Goal: Task Accomplishment & Management: Use online tool/utility

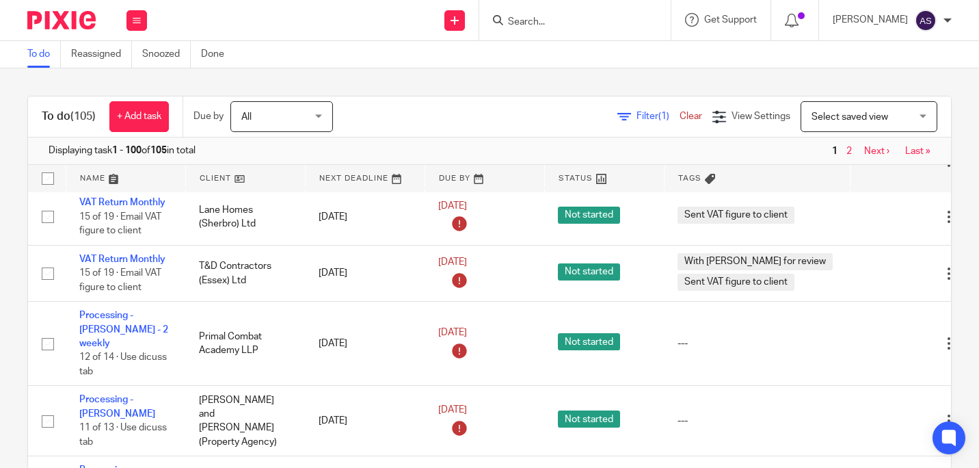
scroll to position [381, 0]
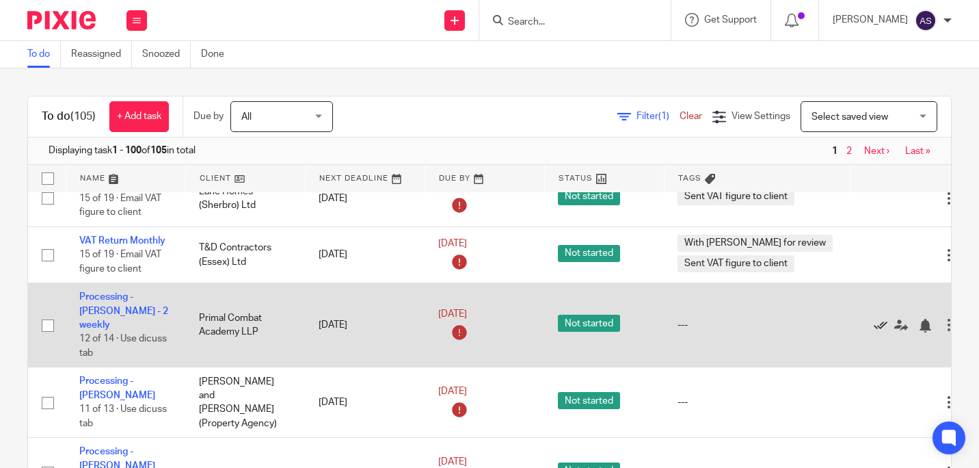
click at [874, 319] on icon at bounding box center [881, 326] width 14 height 14
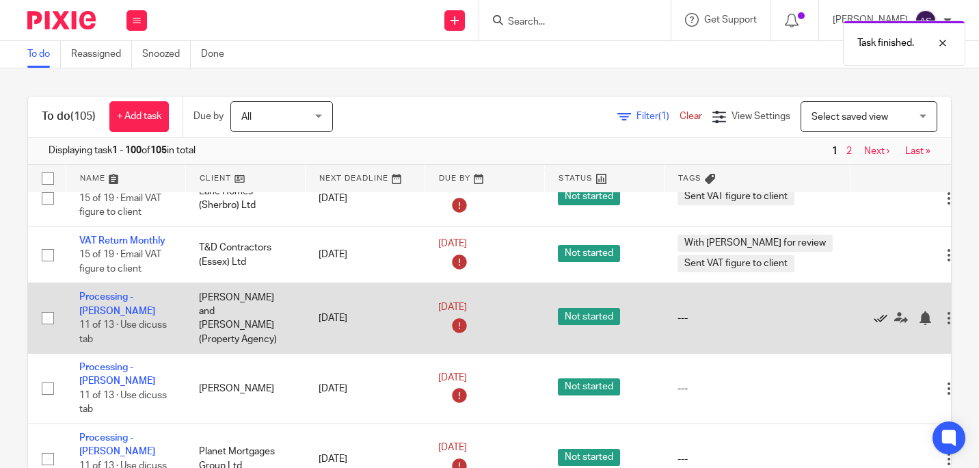
click at [874, 314] on icon at bounding box center [881, 318] width 14 height 14
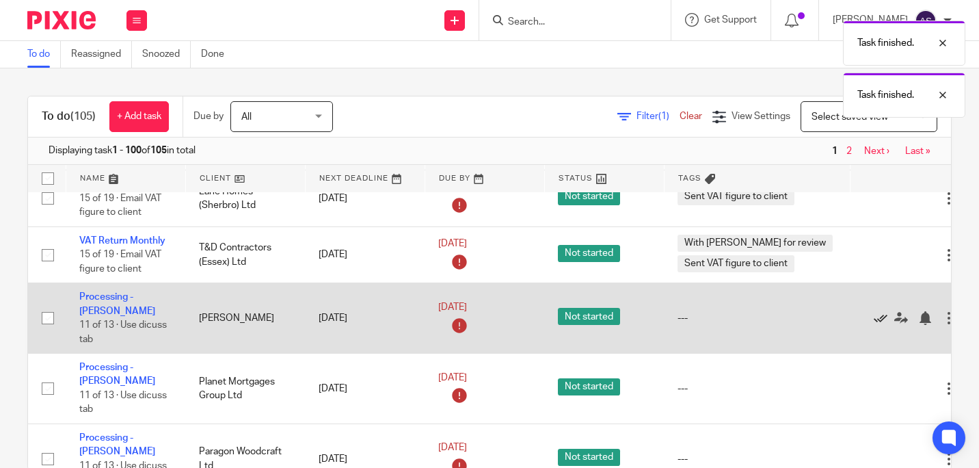
click at [874, 311] on icon at bounding box center [881, 318] width 14 height 14
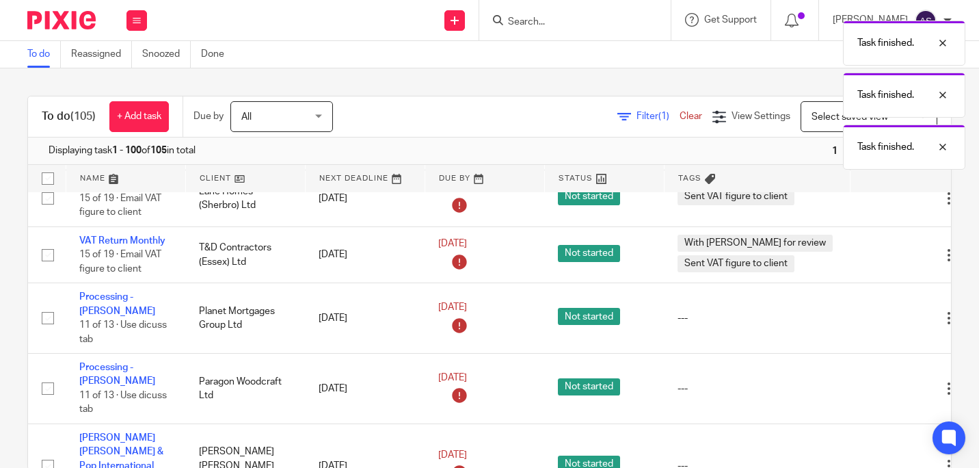
click at [874, 311] on icon at bounding box center [881, 318] width 14 height 14
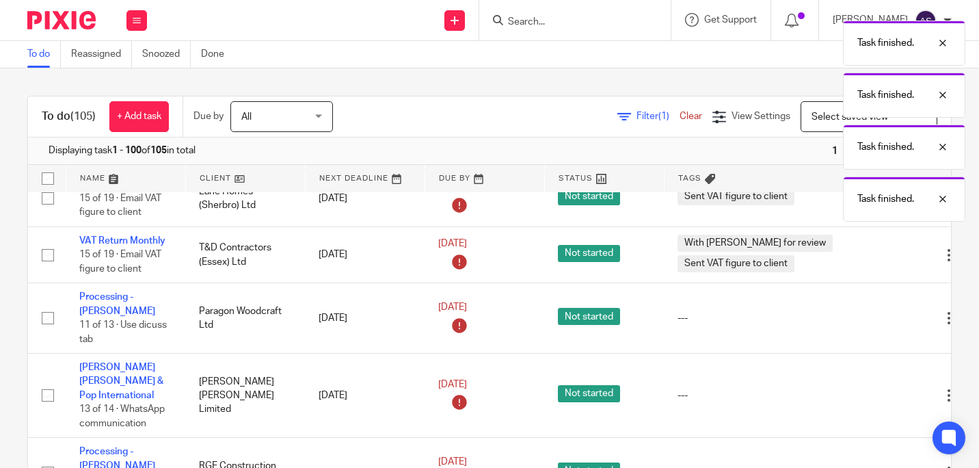
click at [874, 311] on icon at bounding box center [881, 318] width 14 height 14
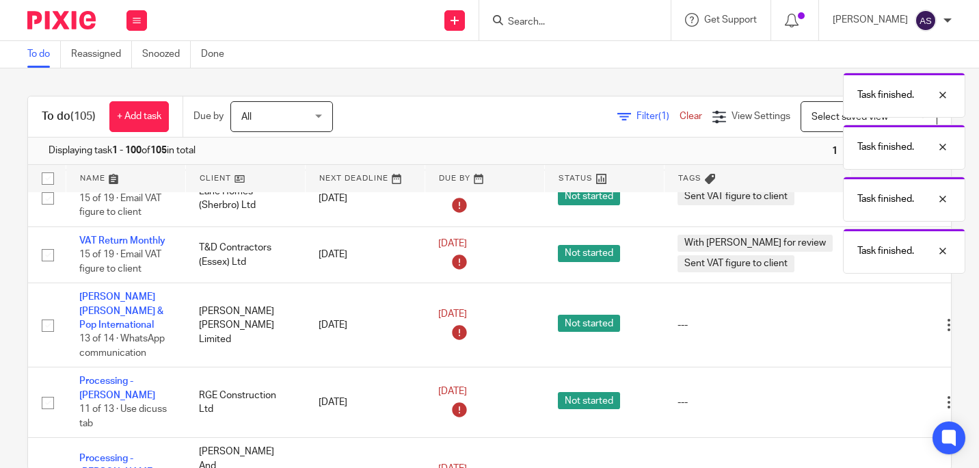
click at [850, 307] on td "Edit task Delete" at bounding box center [910, 325] width 120 height 84
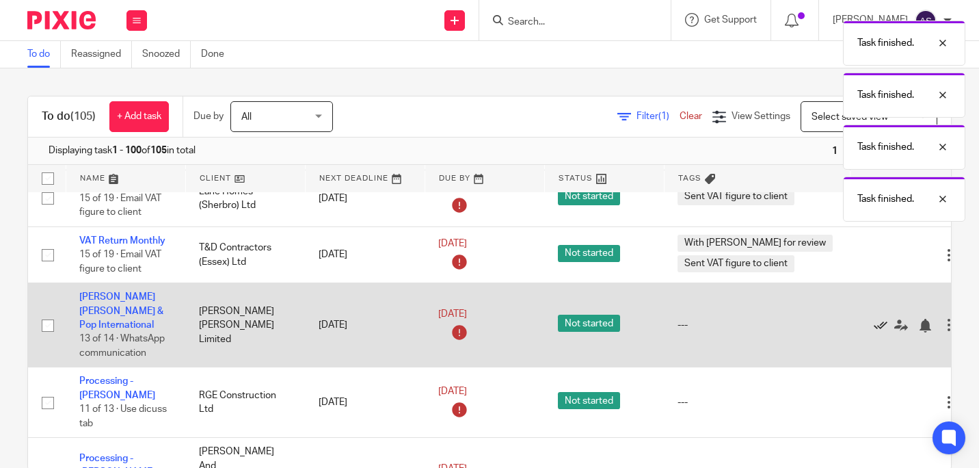
click at [874, 321] on icon at bounding box center [881, 326] width 14 height 14
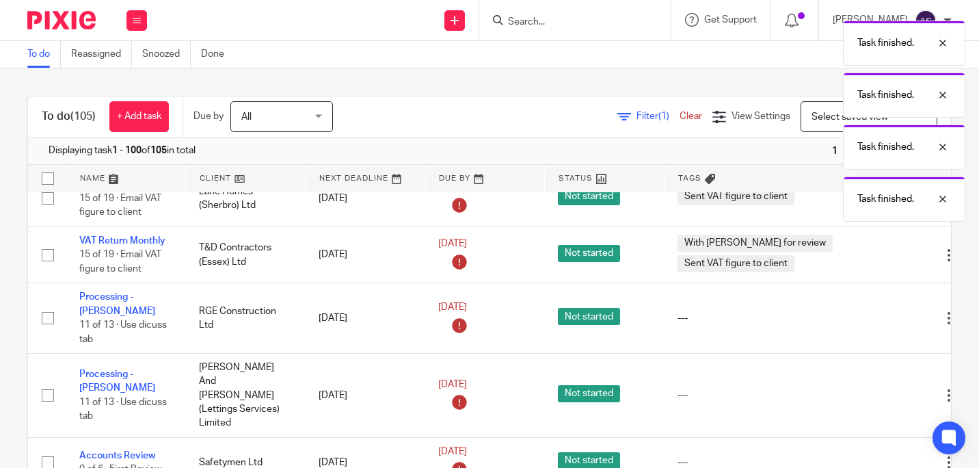
click at [863, 321] on div "Edit task Delete" at bounding box center [909, 318] width 92 height 34
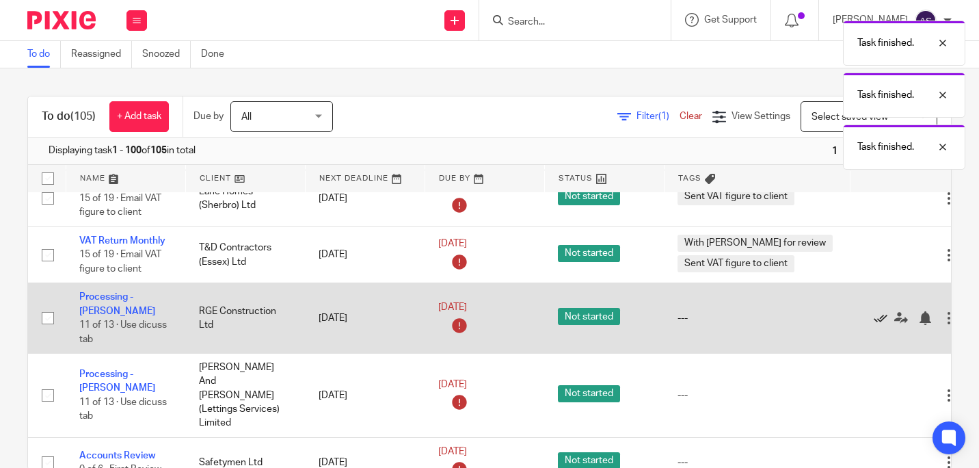
click at [874, 316] on icon at bounding box center [881, 318] width 14 height 14
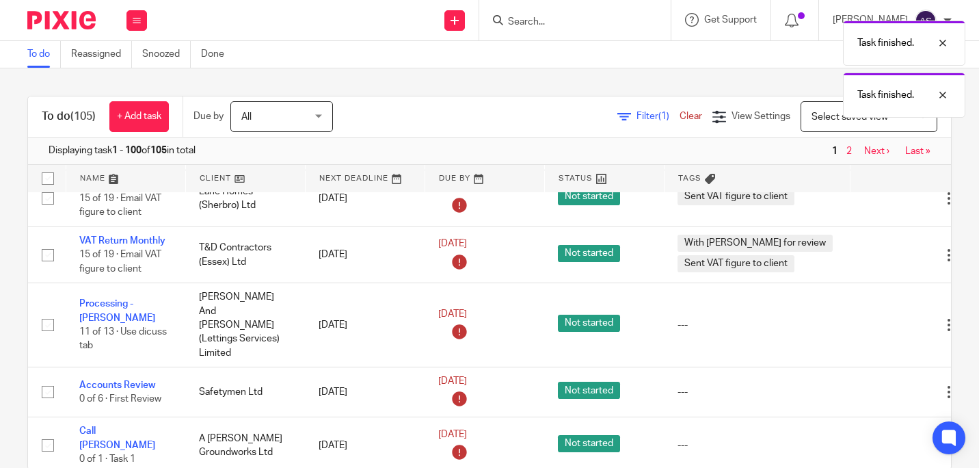
click at [874, 318] on icon at bounding box center [881, 325] width 14 height 14
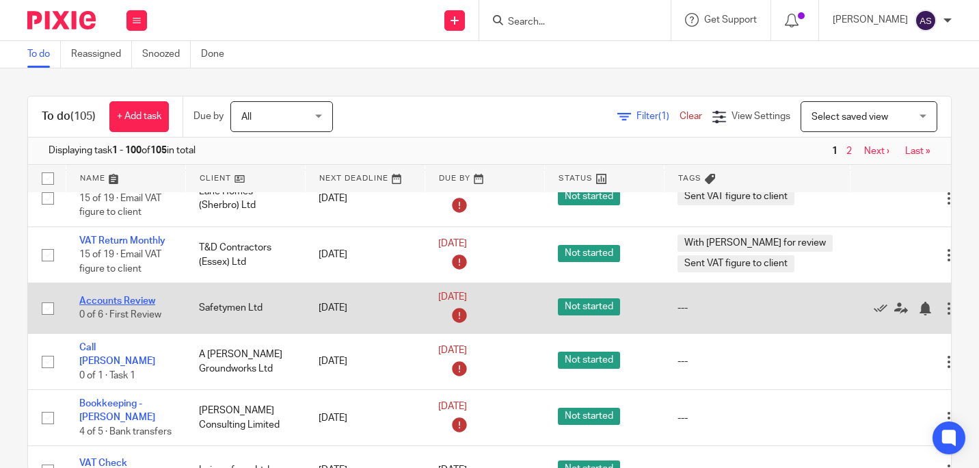
click at [121, 296] on link "Accounts Review" at bounding box center [117, 301] width 76 height 10
